Goal: Check status: Check status

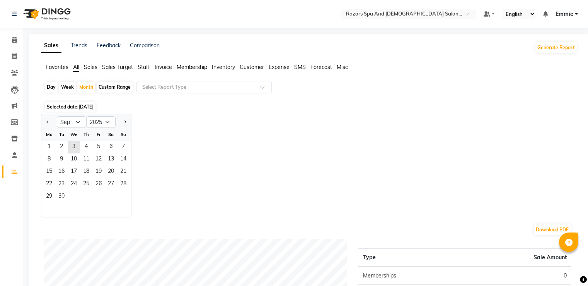
select select "9"
select select "2025"
click at [74, 157] on span "10" at bounding box center [74, 159] width 12 height 12
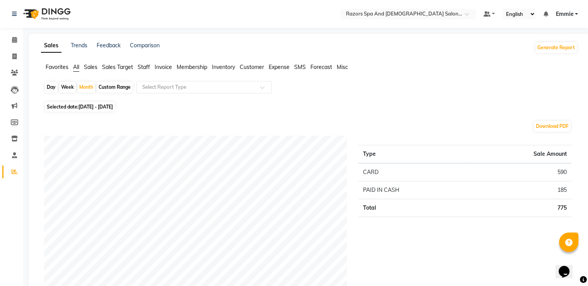
click at [68, 89] on div "Week" at bounding box center [67, 87] width 17 height 11
select select "9"
select select "2025"
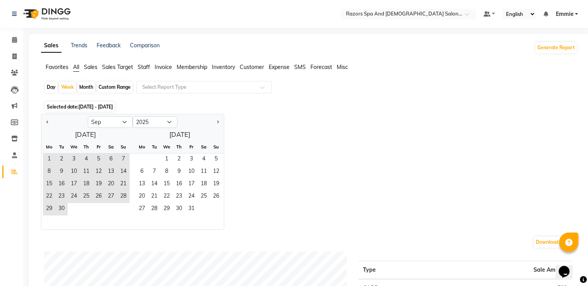
click at [55, 89] on div "Day" at bounding box center [51, 87] width 13 height 11
select select "9"
select select "2025"
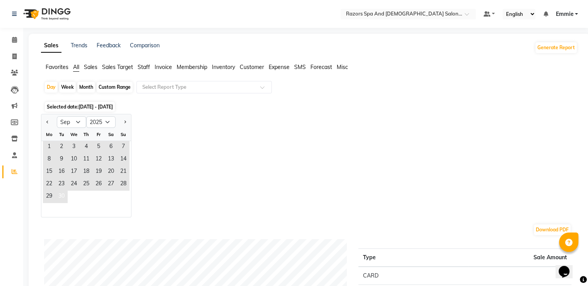
click at [63, 197] on span "30" at bounding box center [61, 196] width 12 height 12
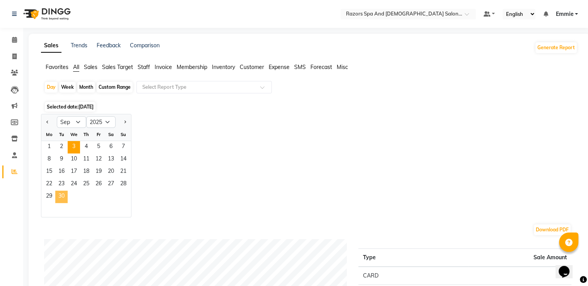
click at [74, 145] on span "3" at bounding box center [74, 147] width 12 height 12
